Goal: Task Accomplishment & Management: Manage account settings

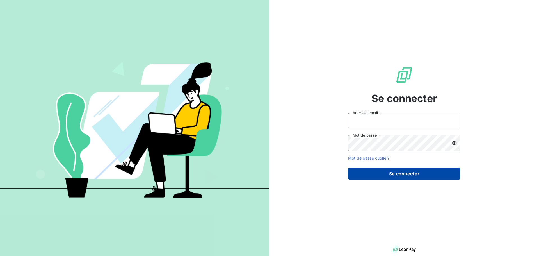
type input "[PERSON_NAME][EMAIL_ADDRESS][PERSON_NAME][DOMAIN_NAME]"
click at [388, 171] on button "Se connecter" at bounding box center [404, 174] width 112 height 12
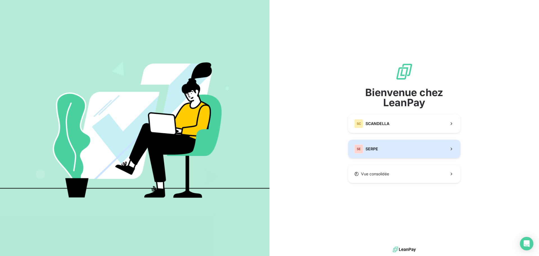
click at [387, 149] on button "SE SERPE" at bounding box center [404, 149] width 112 height 19
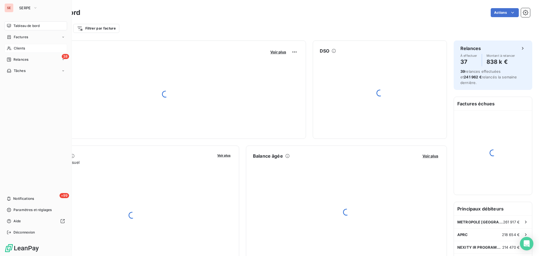
click at [30, 49] on div "Clients" at bounding box center [35, 48] width 63 height 9
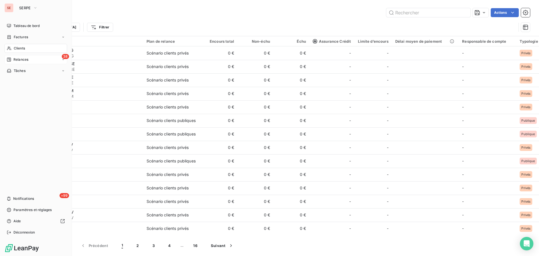
click at [21, 58] on span "Relances" at bounding box center [20, 59] width 15 height 5
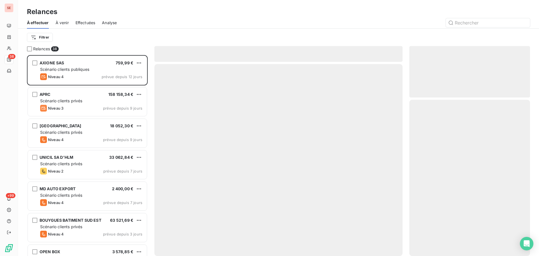
scroll to position [196, 116]
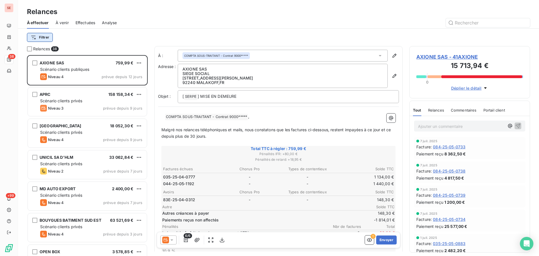
click at [51, 38] on html "SE 38 +99 Relances À effectuer À venir Effectuées Analyse Filtrer Relances 38 A…" at bounding box center [269, 128] width 539 height 256
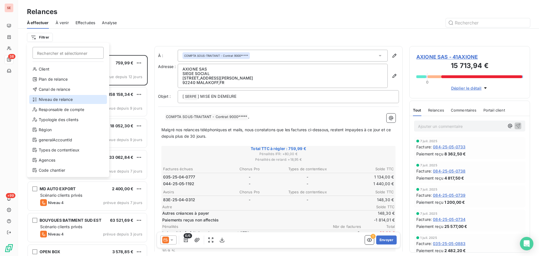
click at [50, 98] on div "Niveau de relance" at bounding box center [68, 99] width 78 height 9
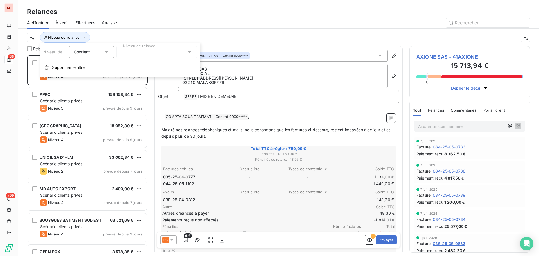
click at [133, 54] on div at bounding box center [156, 52] width 81 height 12
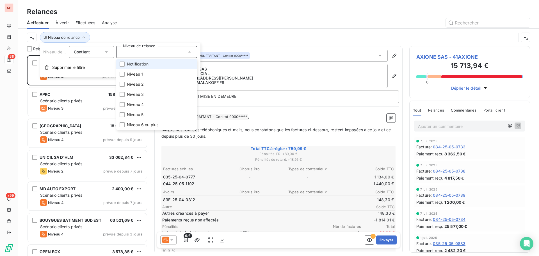
click at [140, 62] on span "Notification" at bounding box center [138, 64] width 22 height 6
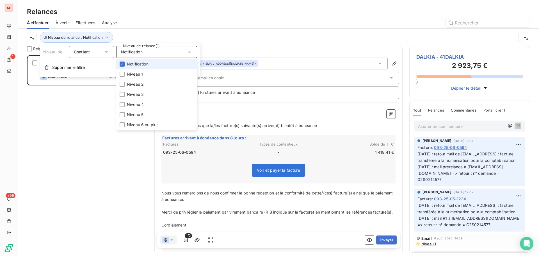
scroll to position [196, 116]
click at [198, 35] on div "Niveau de relance : Notification" at bounding box center [271, 37] width 489 height 11
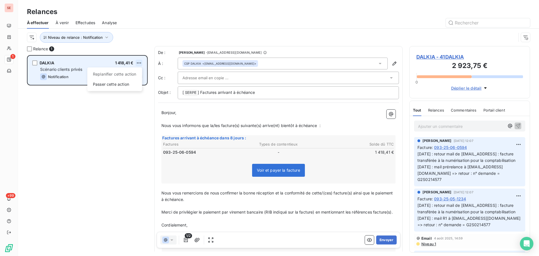
click at [136, 64] on html "SE 1 +99 Relances À effectuer À venir Effectuées Analyse Niveau de relance : No…" at bounding box center [269, 128] width 539 height 256
click at [125, 83] on div "Passer cette action" at bounding box center [115, 84] width 50 height 9
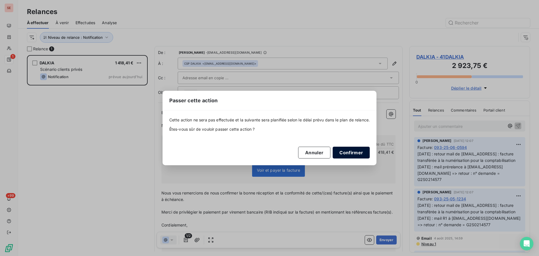
click at [360, 151] on button "Confirmer" at bounding box center [351, 153] width 37 height 12
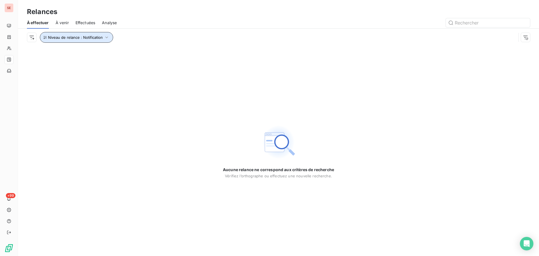
click at [107, 38] on icon "button" at bounding box center [107, 38] width 6 height 6
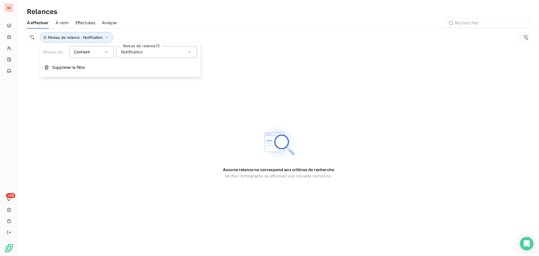
click at [122, 48] on div "Notification" at bounding box center [156, 52] width 81 height 12
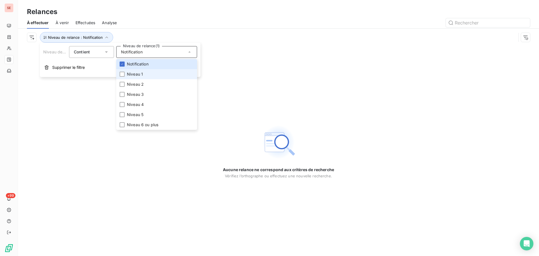
click at [129, 76] on span "Niveau 1" at bounding box center [135, 74] width 16 height 6
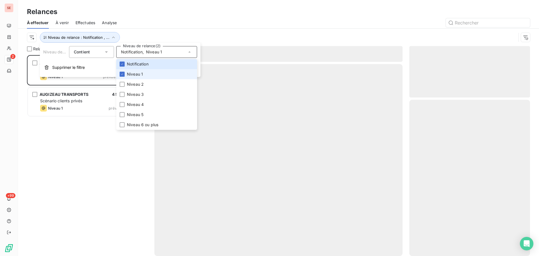
scroll to position [196, 116]
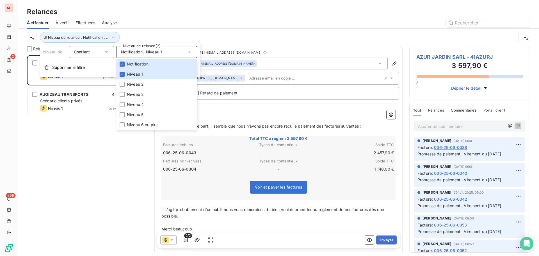
click at [149, 22] on div at bounding box center [327, 22] width 406 height 9
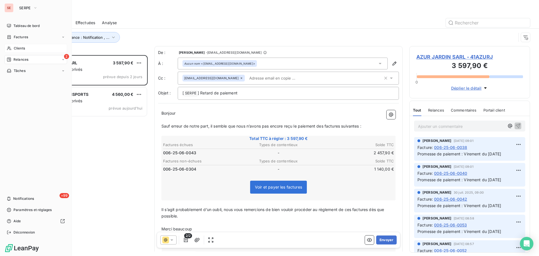
click at [38, 49] on div "Clients" at bounding box center [35, 48] width 63 height 9
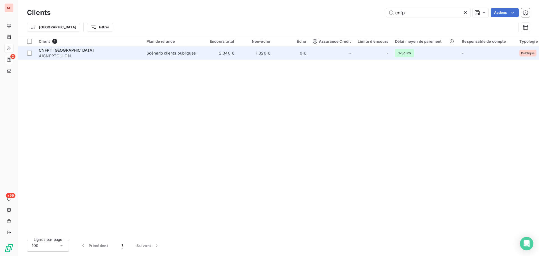
type input "cnfp"
click at [183, 56] on div "Scénario clients publiques" at bounding box center [171, 53] width 49 height 6
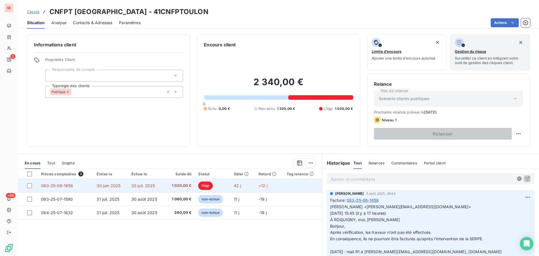
click at [169, 186] on span "1 020,00 €" at bounding box center [179, 186] width 23 height 6
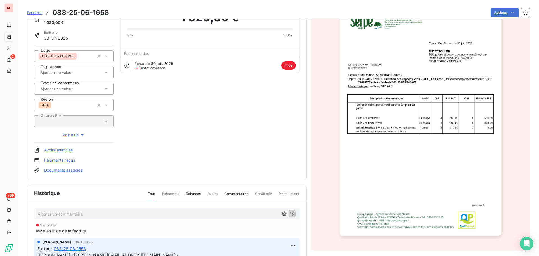
scroll to position [84, 0]
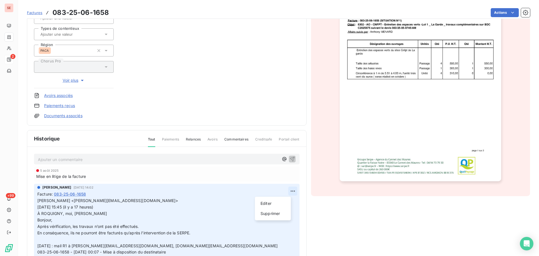
click at [286, 192] on html "SE 2 +99 Factures 083-25-06-1658 Actions CNFPT [GEOGRAPHIC_DATA] 41CNFPTOULON M…" at bounding box center [269, 128] width 539 height 256
click at [276, 202] on div "Editer" at bounding box center [272, 203] width 31 height 9
click at [38, 202] on span "[PERSON_NAME] <[PERSON_NAME][EMAIL_ADDRESS][DOMAIN_NAME]>" at bounding box center [107, 200] width 141 height 5
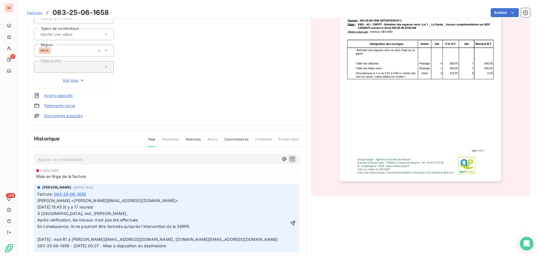
click at [40, 199] on p "[PERSON_NAME] <[PERSON_NAME][EMAIL_ADDRESS][DOMAIN_NAME]> [DATE] 15:45 (il y a …" at bounding box center [162, 222] width 251 height 51
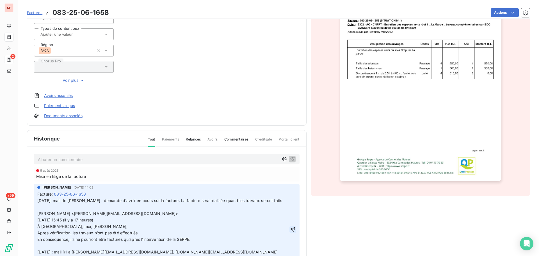
click at [290, 231] on icon "button" at bounding box center [293, 230] width 6 height 6
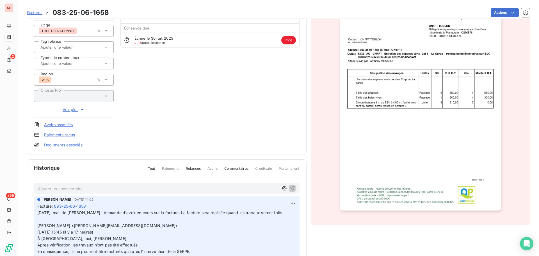
scroll to position [0, 0]
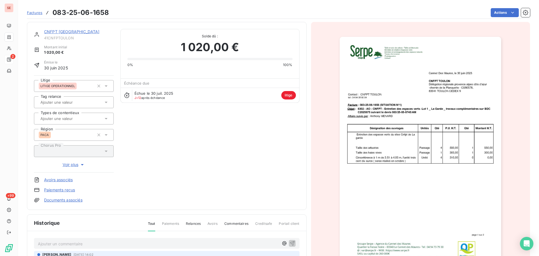
click at [106, 86] on icon at bounding box center [106, 86] width 6 height 6
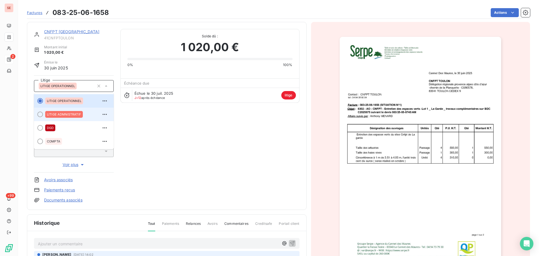
click at [78, 113] on span "LITIGE ADMNISTRATIF" at bounding box center [64, 114] width 34 height 3
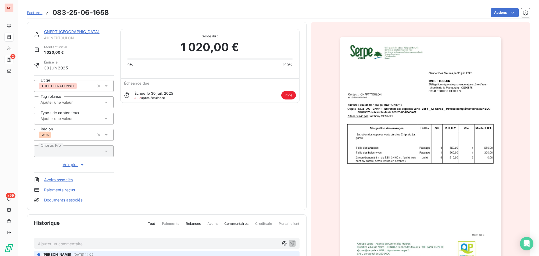
scroll to position [0, 0]
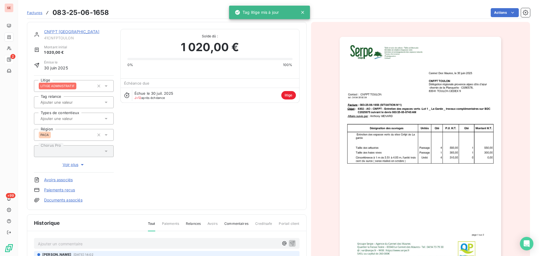
click at [403, 203] on img "button" at bounding box center [420, 151] width 161 height 228
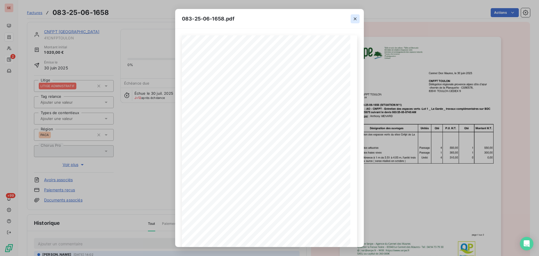
click at [354, 18] on icon "button" at bounding box center [355, 18] width 3 height 3
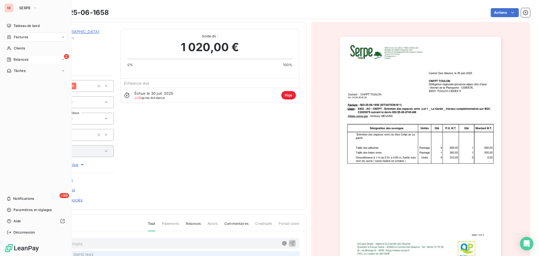
click at [25, 36] on span "Factures" at bounding box center [21, 37] width 14 height 5
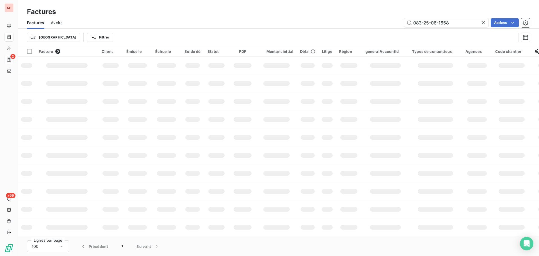
drag, startPoint x: 442, startPoint y: 24, endPoint x: 397, endPoint y: 23, distance: 44.6
click at [397, 23] on div "083-25-06-1658 Actions" at bounding box center [299, 22] width 461 height 9
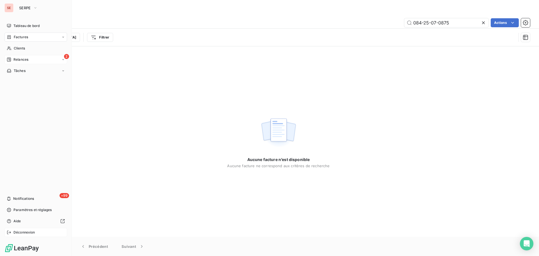
type input "084-25-07-0875"
click at [20, 231] on span "Déconnexion" at bounding box center [24, 232] width 22 height 5
